Goal: Task Accomplishment & Management: Use online tool/utility

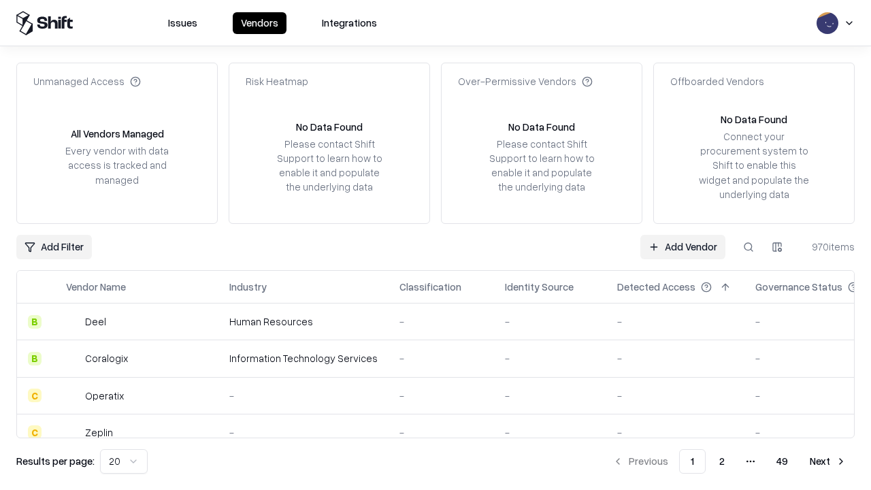
click at [683, 246] on link "Add Vendor" at bounding box center [683, 247] width 85 height 25
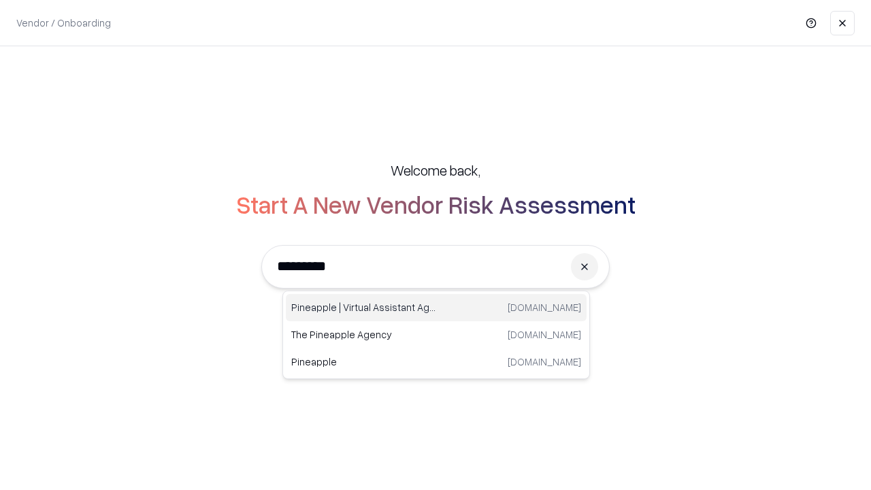
click at [436, 308] on div "Pineapple | Virtual Assistant Agency [DOMAIN_NAME]" at bounding box center [436, 307] width 301 height 27
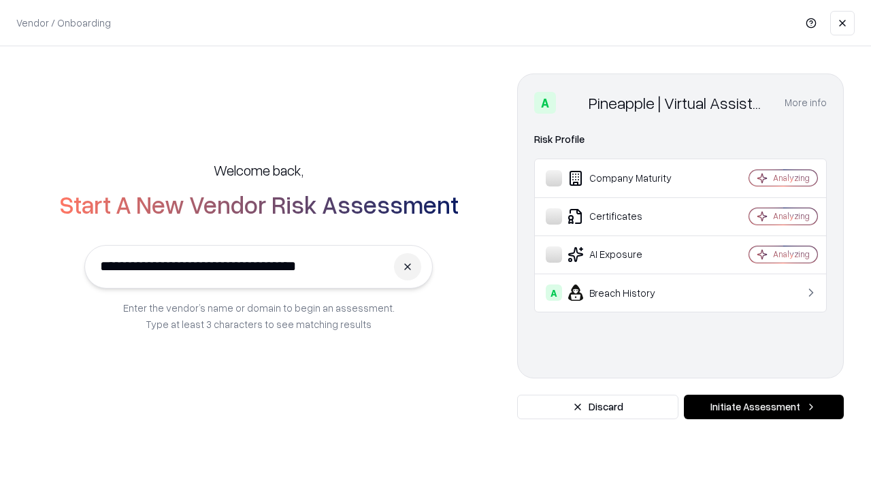
type input "**********"
click at [764, 407] on button "Initiate Assessment" at bounding box center [764, 407] width 160 height 25
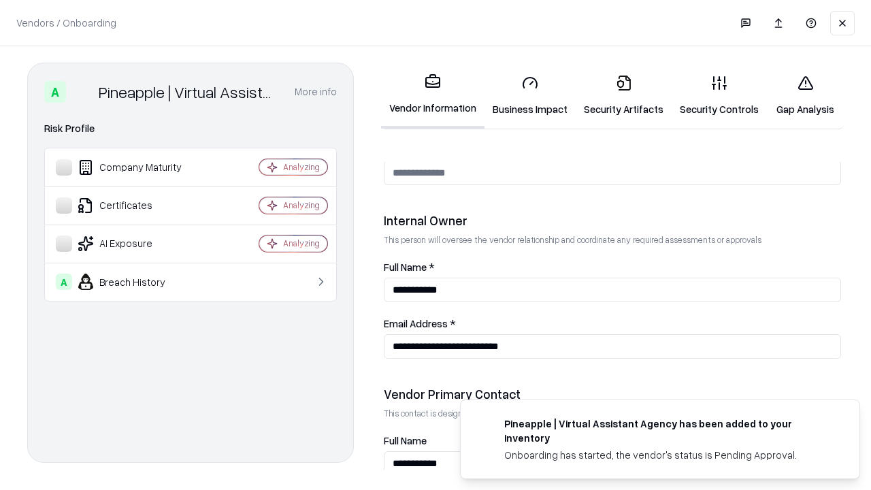
scroll to position [705, 0]
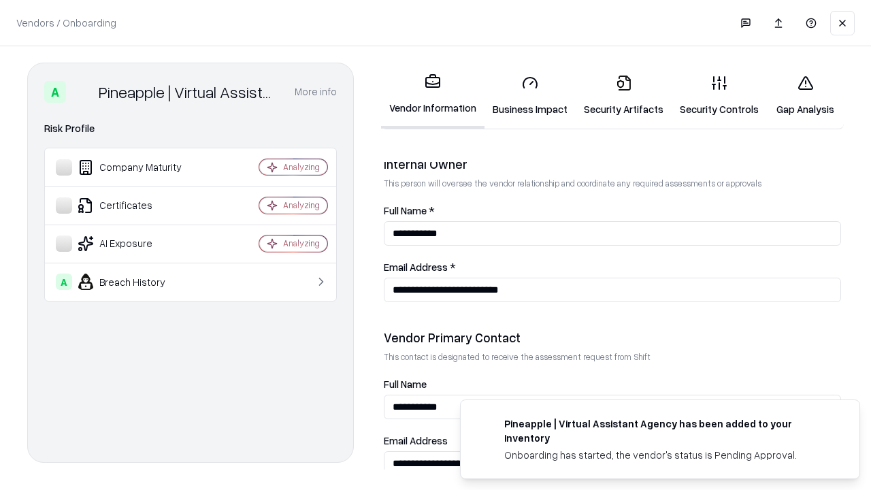
click at [530, 95] on link "Business Impact" at bounding box center [530, 95] width 91 height 63
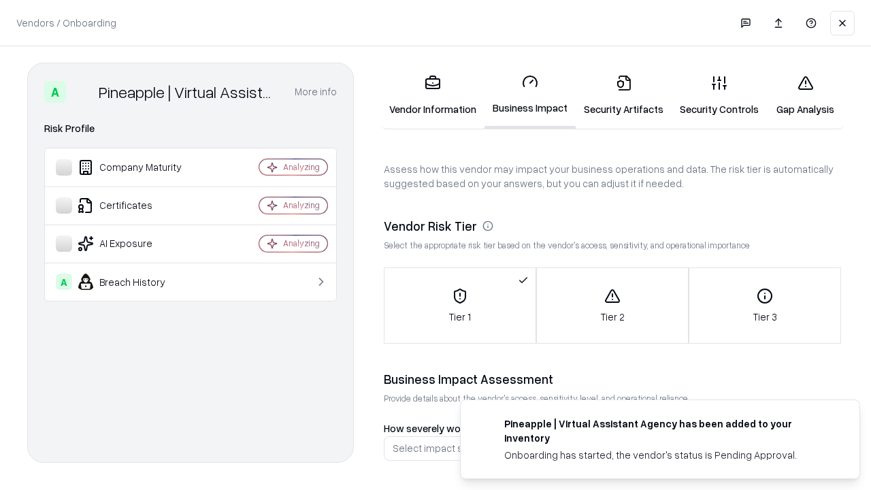
click at [805, 95] on link "Gap Analysis" at bounding box center [805, 95] width 77 height 63
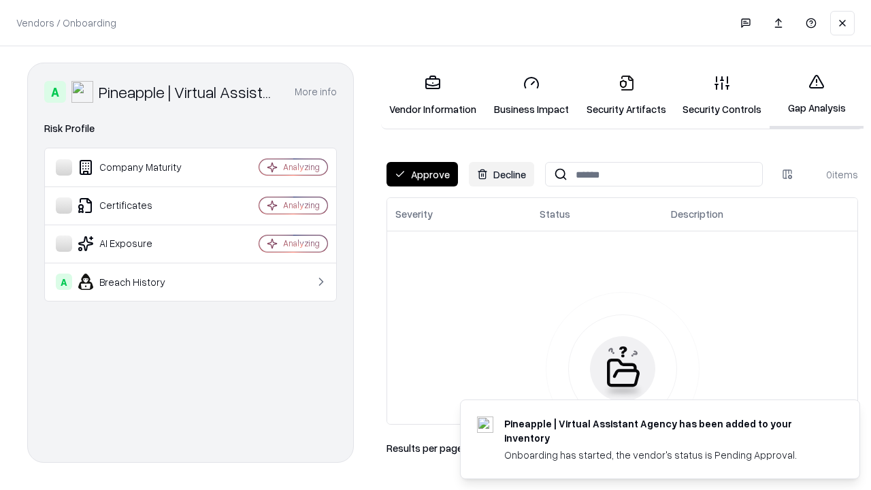
click at [422, 174] on button "Approve" at bounding box center [422, 174] width 71 height 25
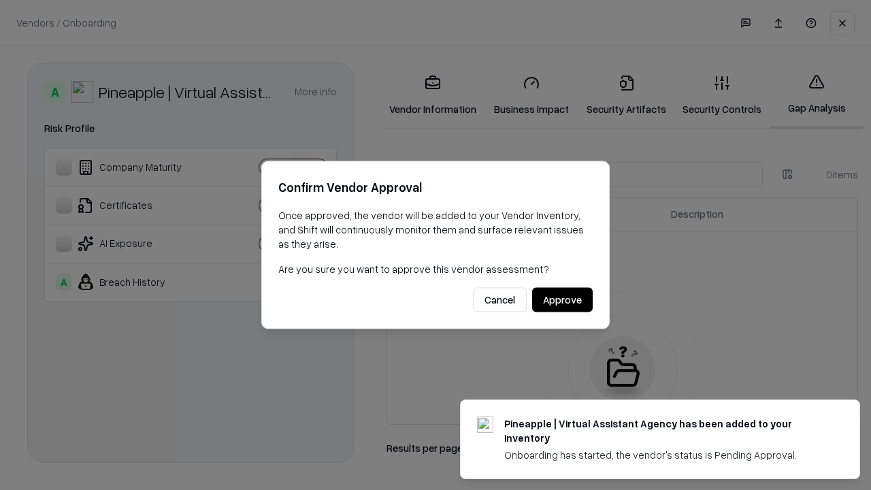
click at [562, 300] on button "Approve" at bounding box center [562, 300] width 61 height 25
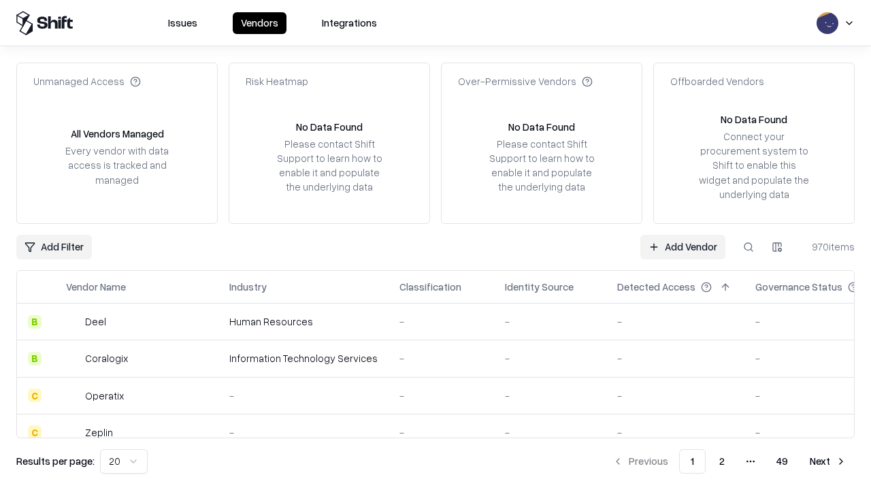
type input "**********"
click at [683, 246] on link "Add Vendor" at bounding box center [683, 247] width 85 height 25
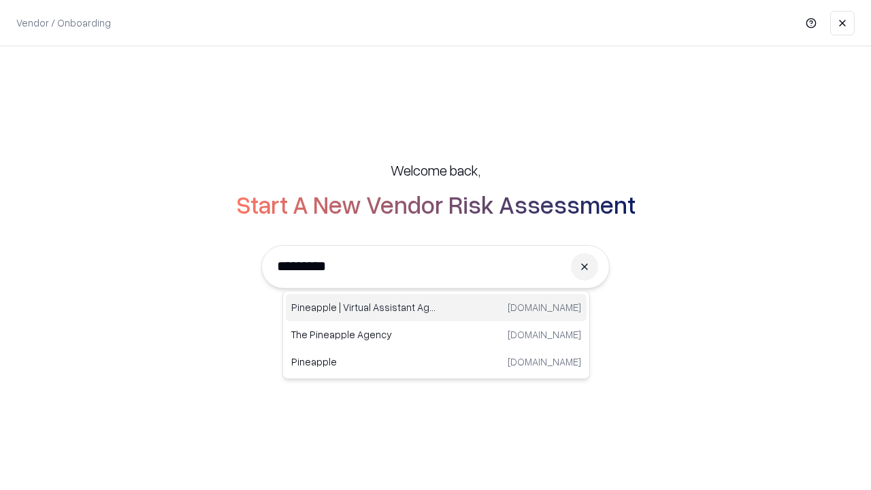
click at [436, 308] on div "Pineapple | Virtual Assistant Agency [DOMAIN_NAME]" at bounding box center [436, 307] width 301 height 27
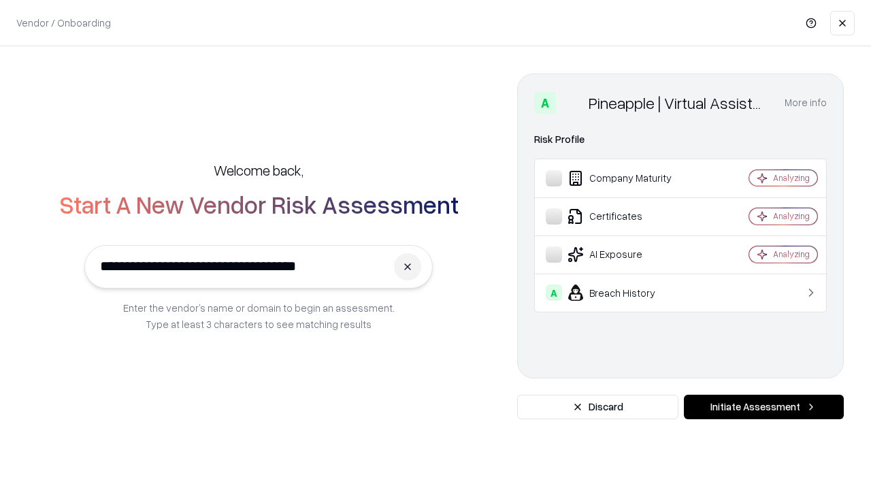
type input "**********"
click at [764, 407] on button "Initiate Assessment" at bounding box center [764, 407] width 160 height 25
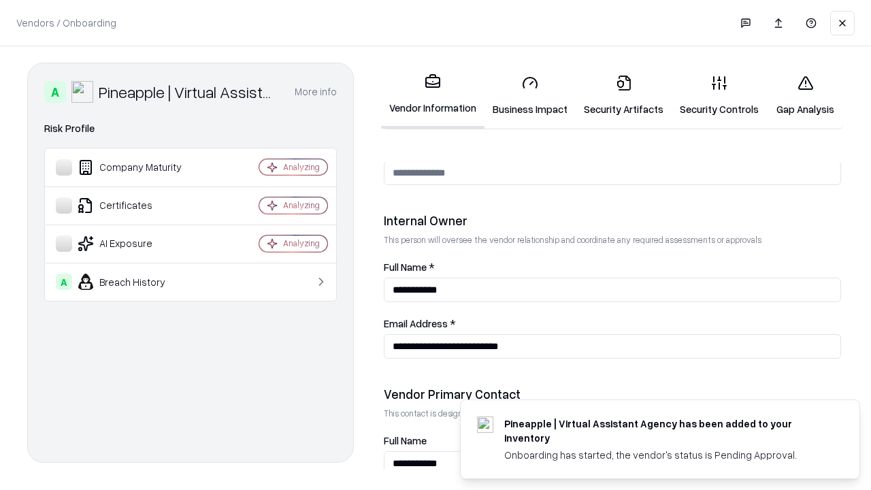
scroll to position [705, 0]
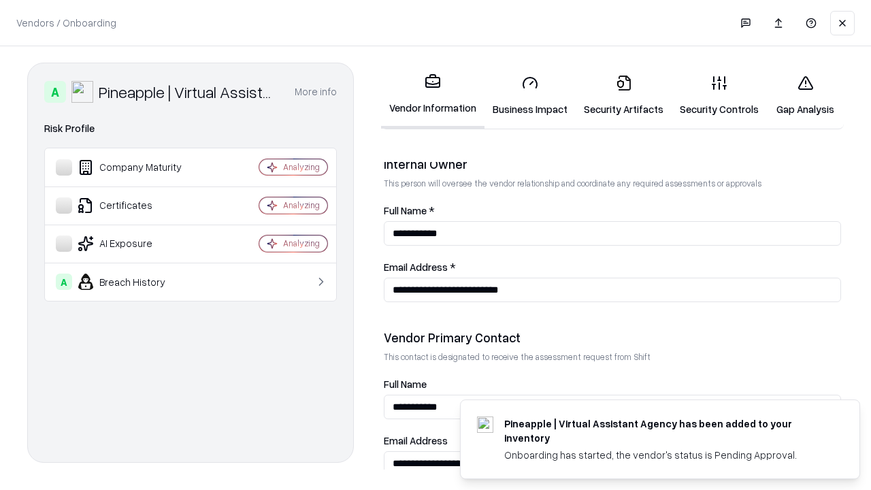
click at [805, 95] on link "Gap Analysis" at bounding box center [805, 95] width 77 height 63
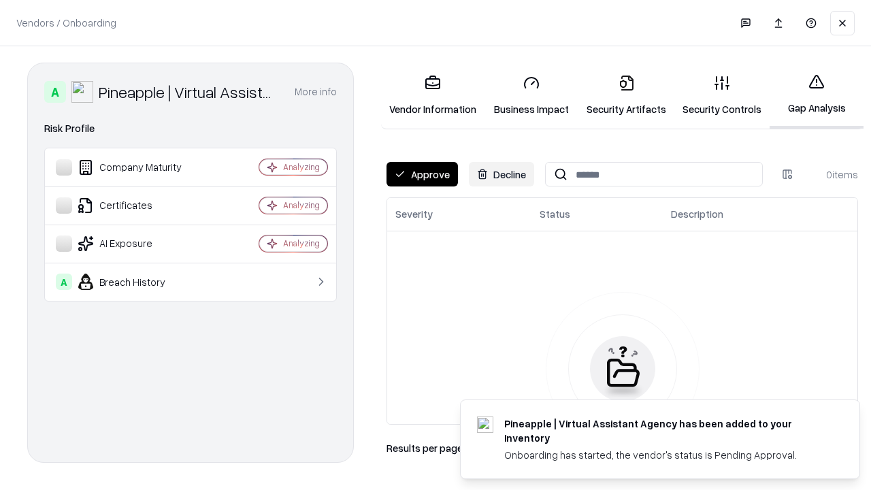
click at [422, 174] on button "Approve" at bounding box center [422, 174] width 71 height 25
